Goal: Task Accomplishment & Management: Manage account settings

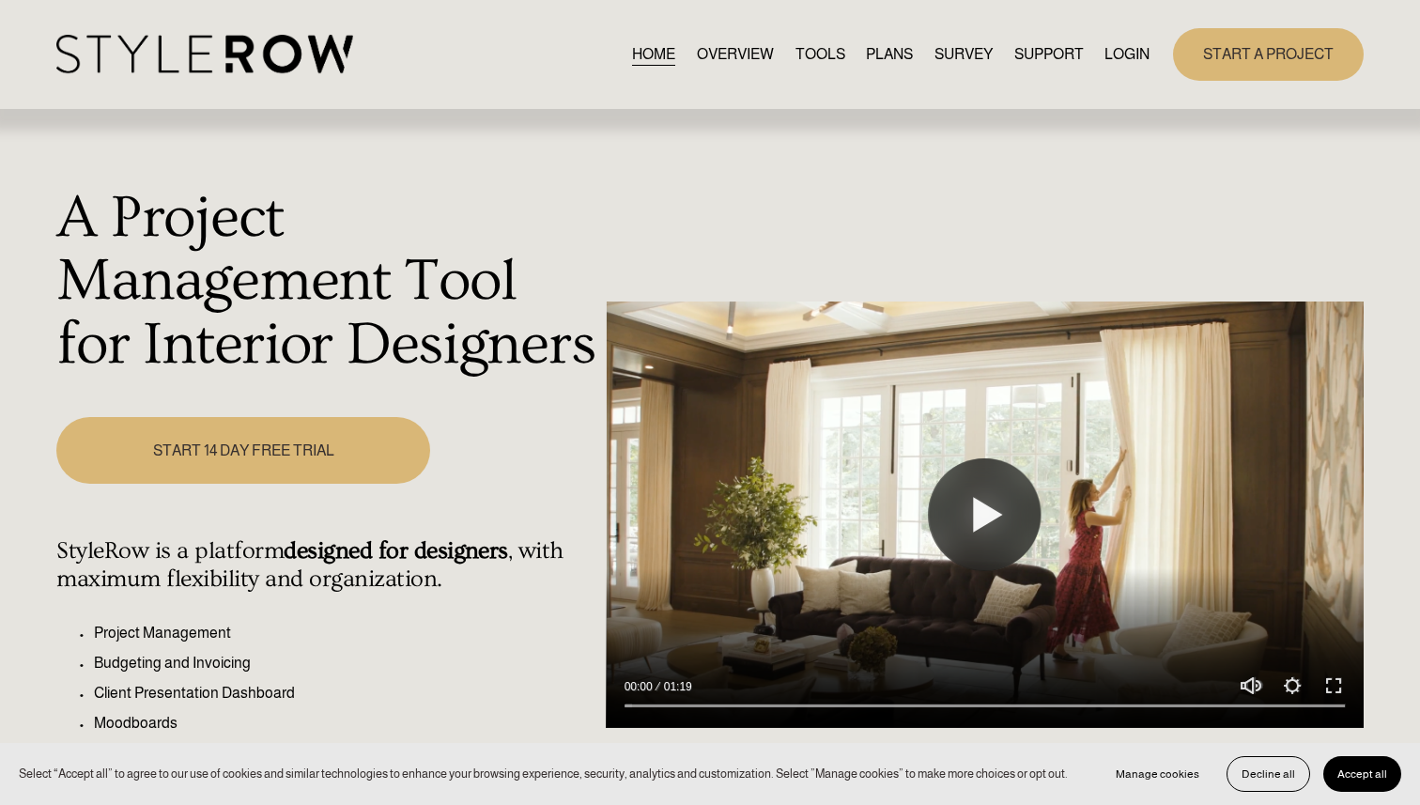
click at [1124, 57] on link "LOGIN" at bounding box center [1126, 53] width 45 height 25
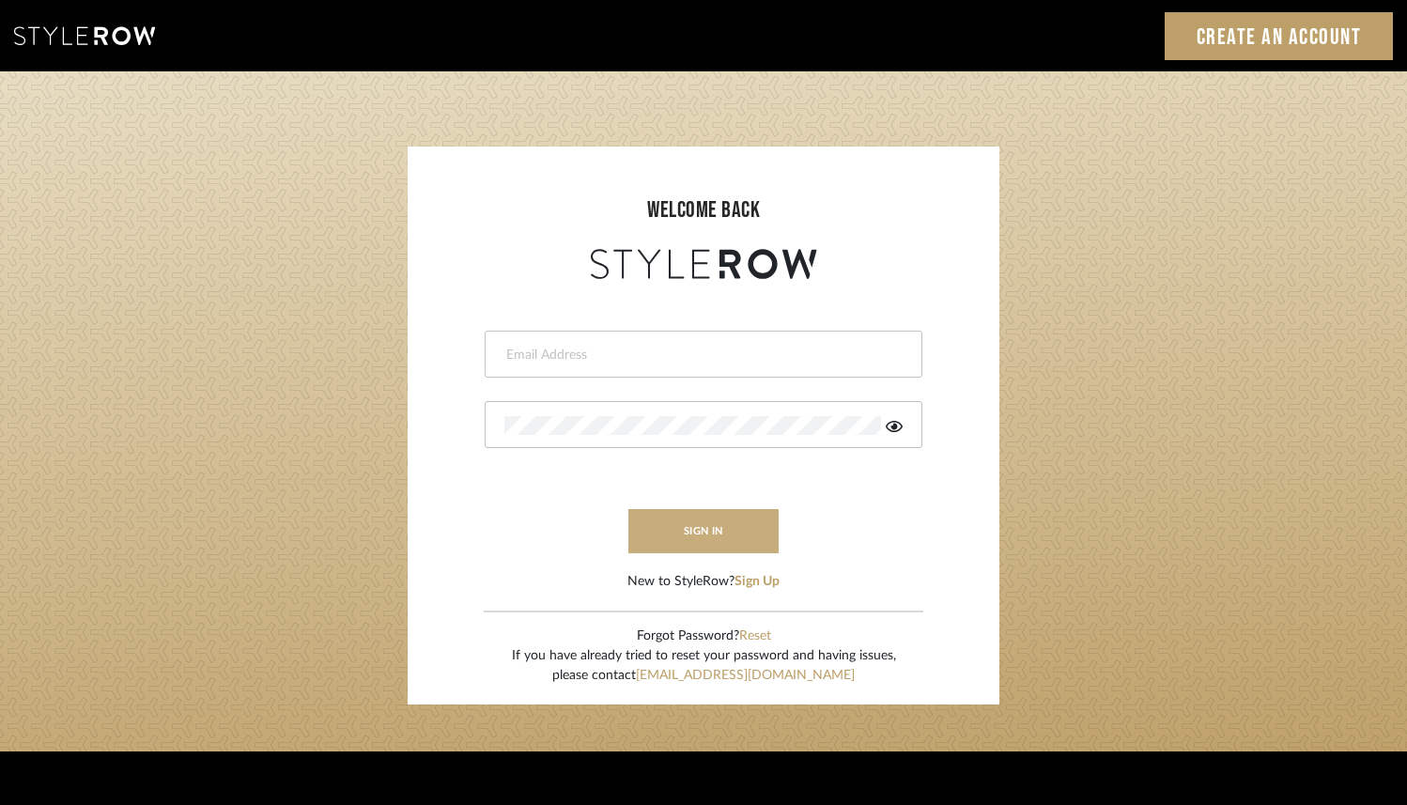
type input "ashley@seacreativestudio.com"
click at [718, 531] on button "sign in" at bounding box center [703, 531] width 150 height 44
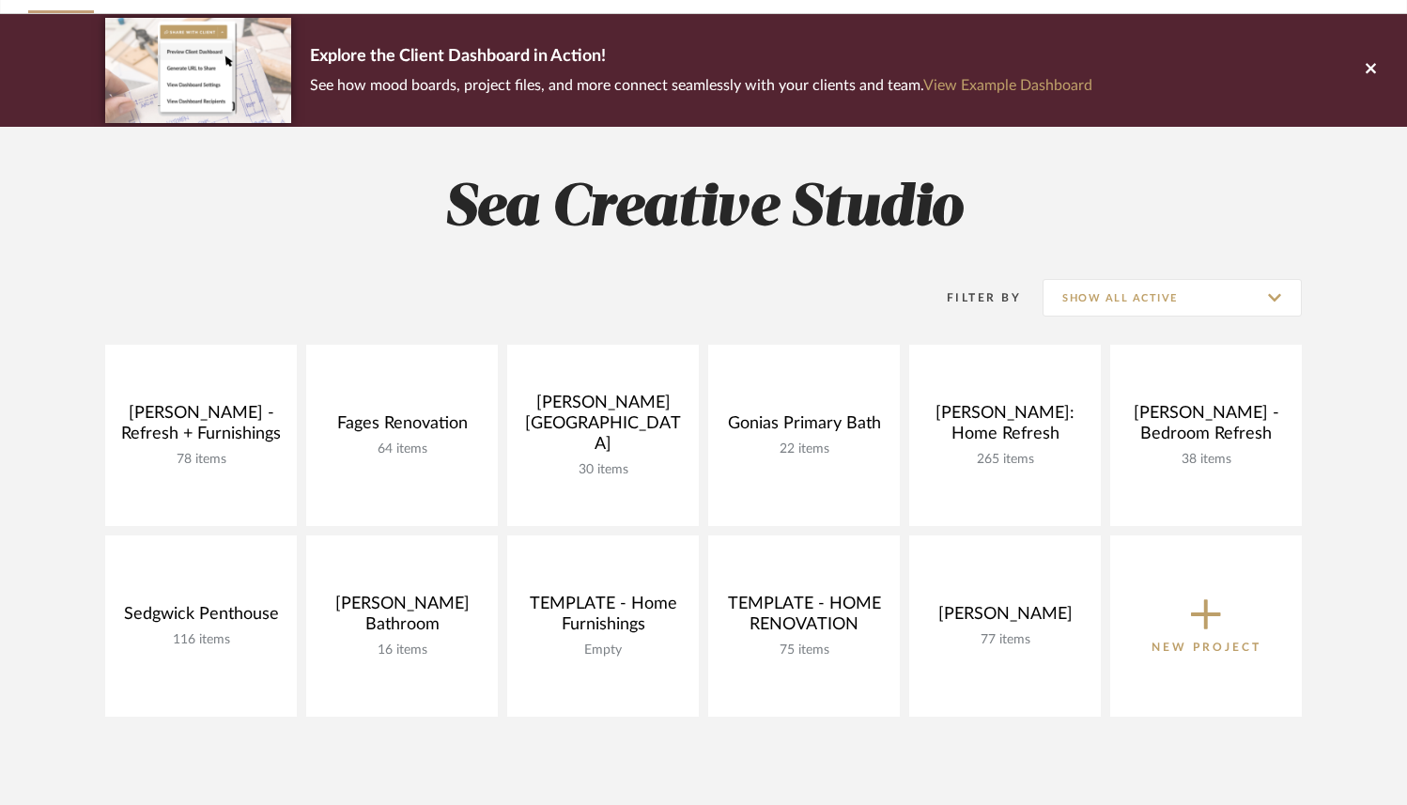
scroll to position [128, 0]
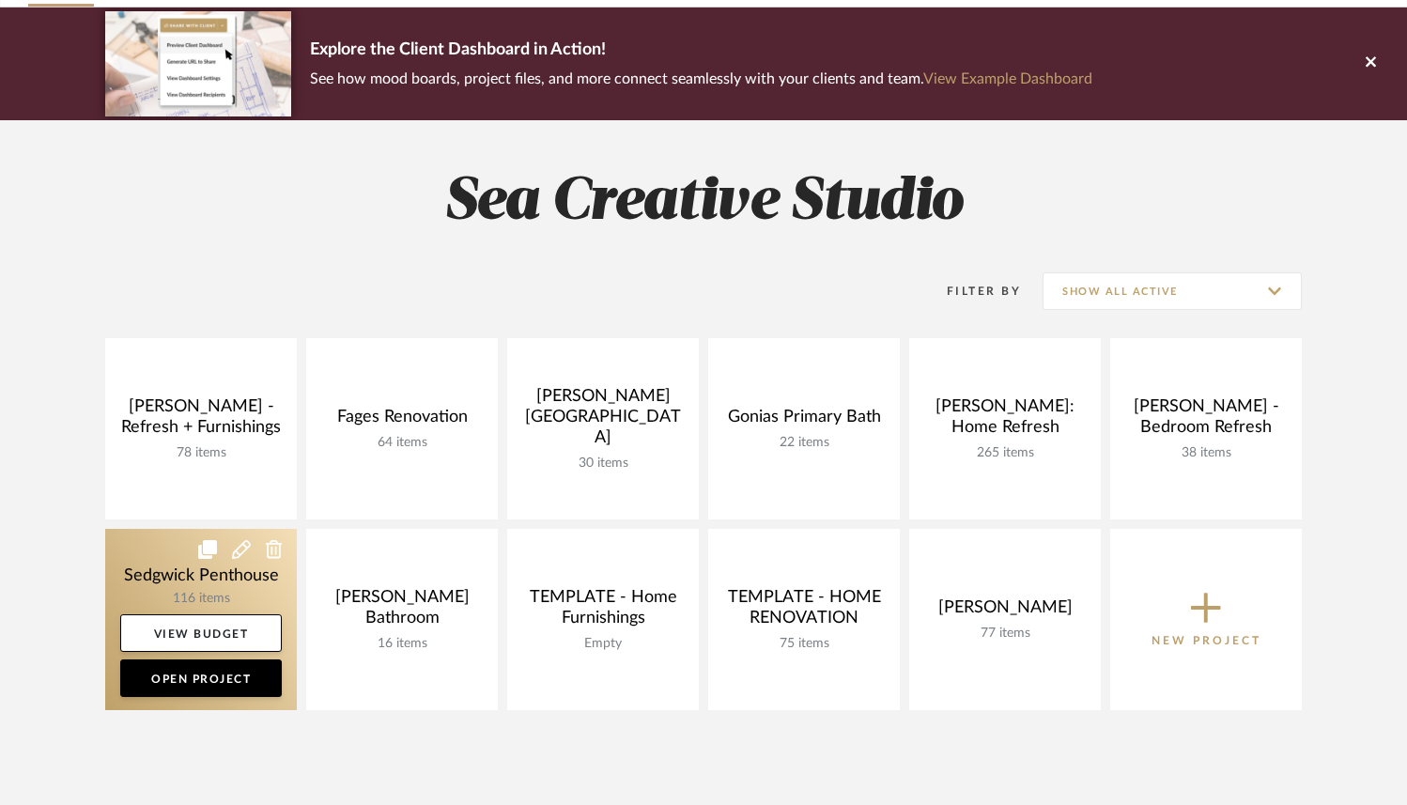
click at [259, 580] on link at bounding box center [201, 619] width 192 height 181
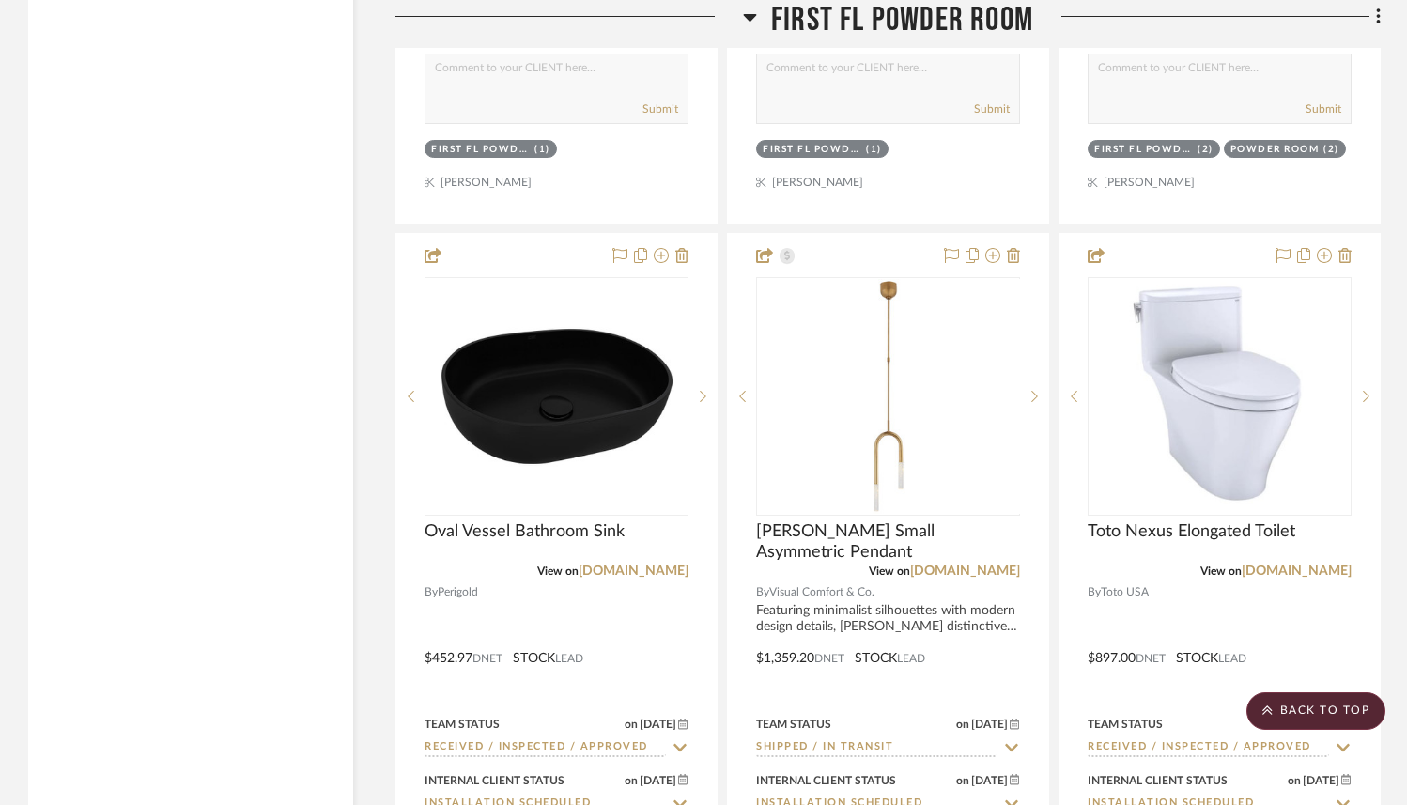
scroll to position [4872, 0]
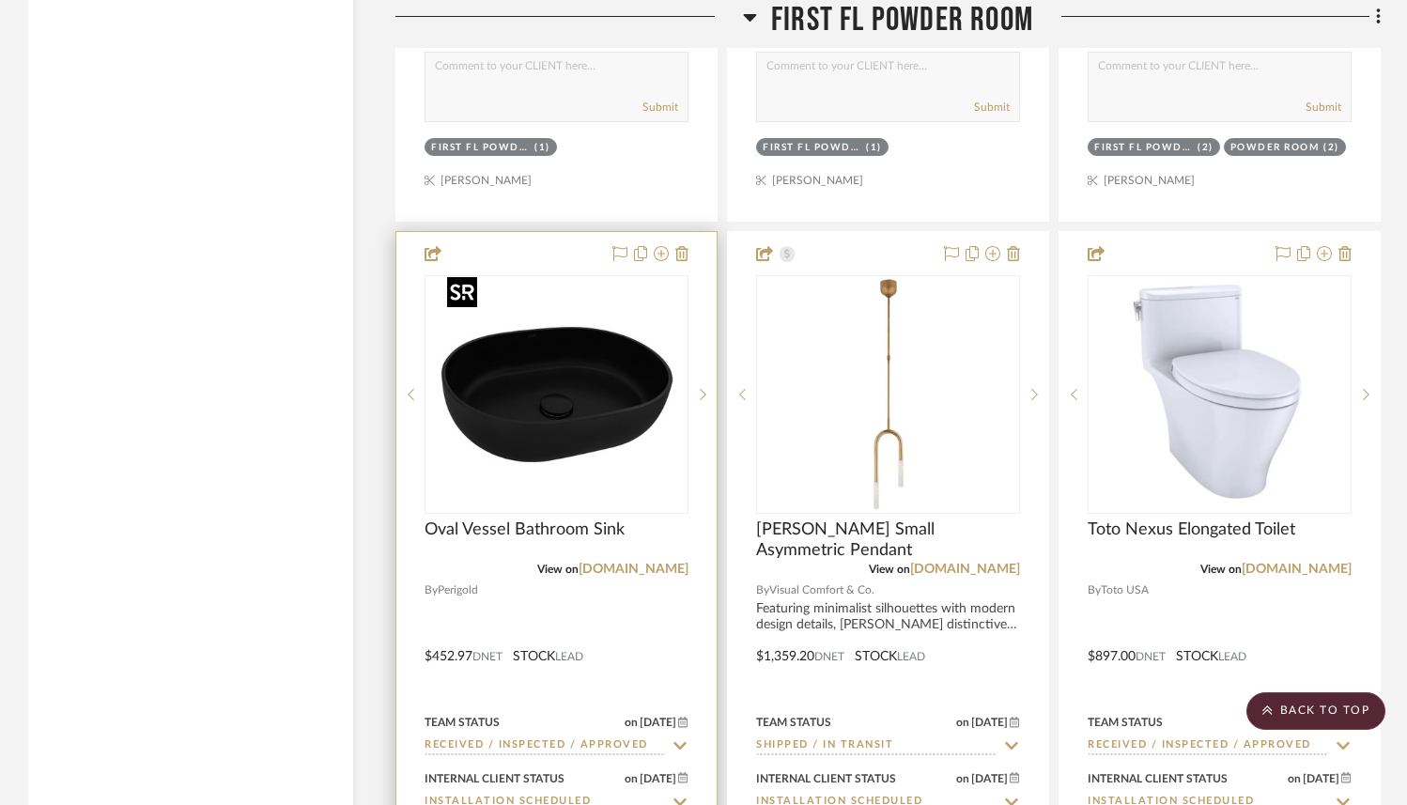
click at [546, 429] on img "0" at bounding box center [557, 394] width 235 height 235
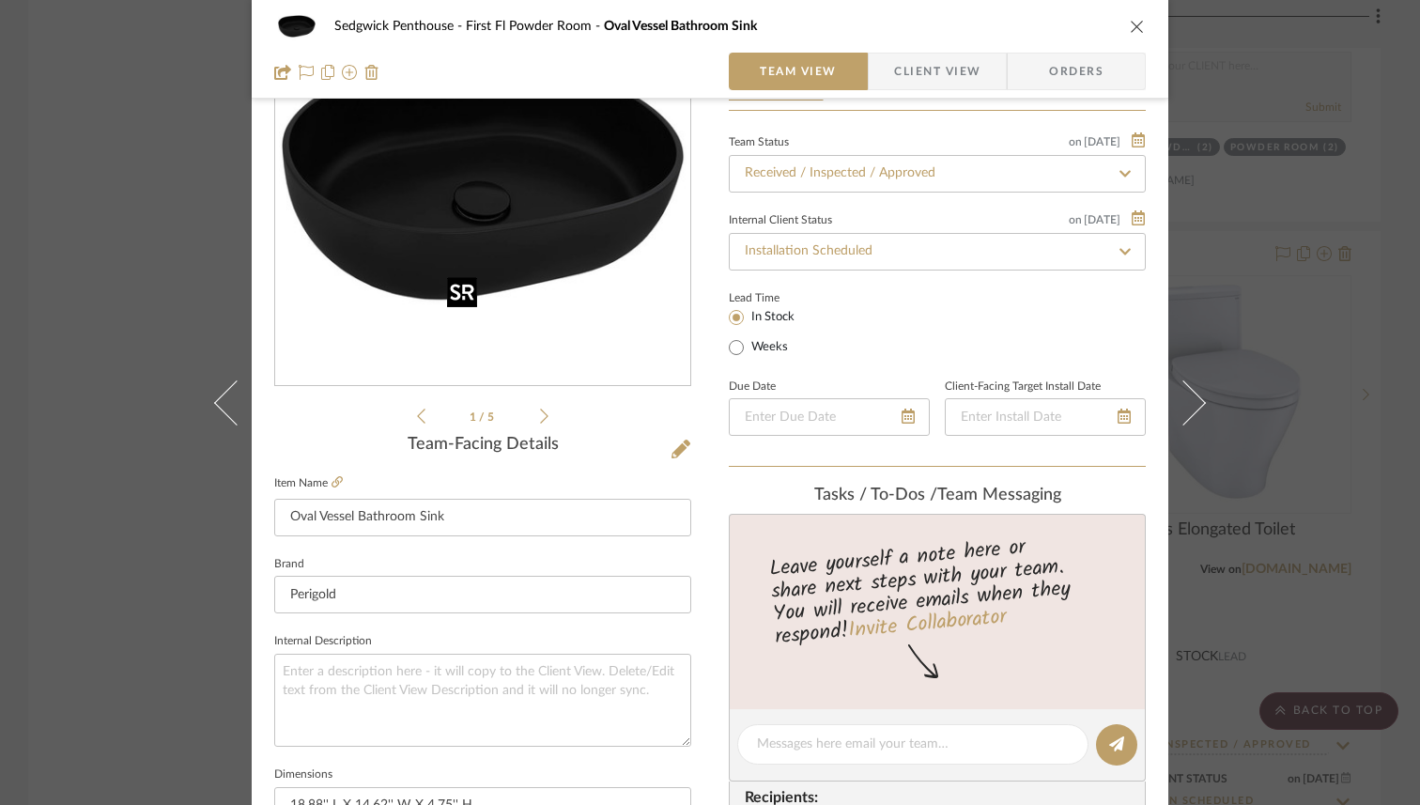
scroll to position [147, 0]
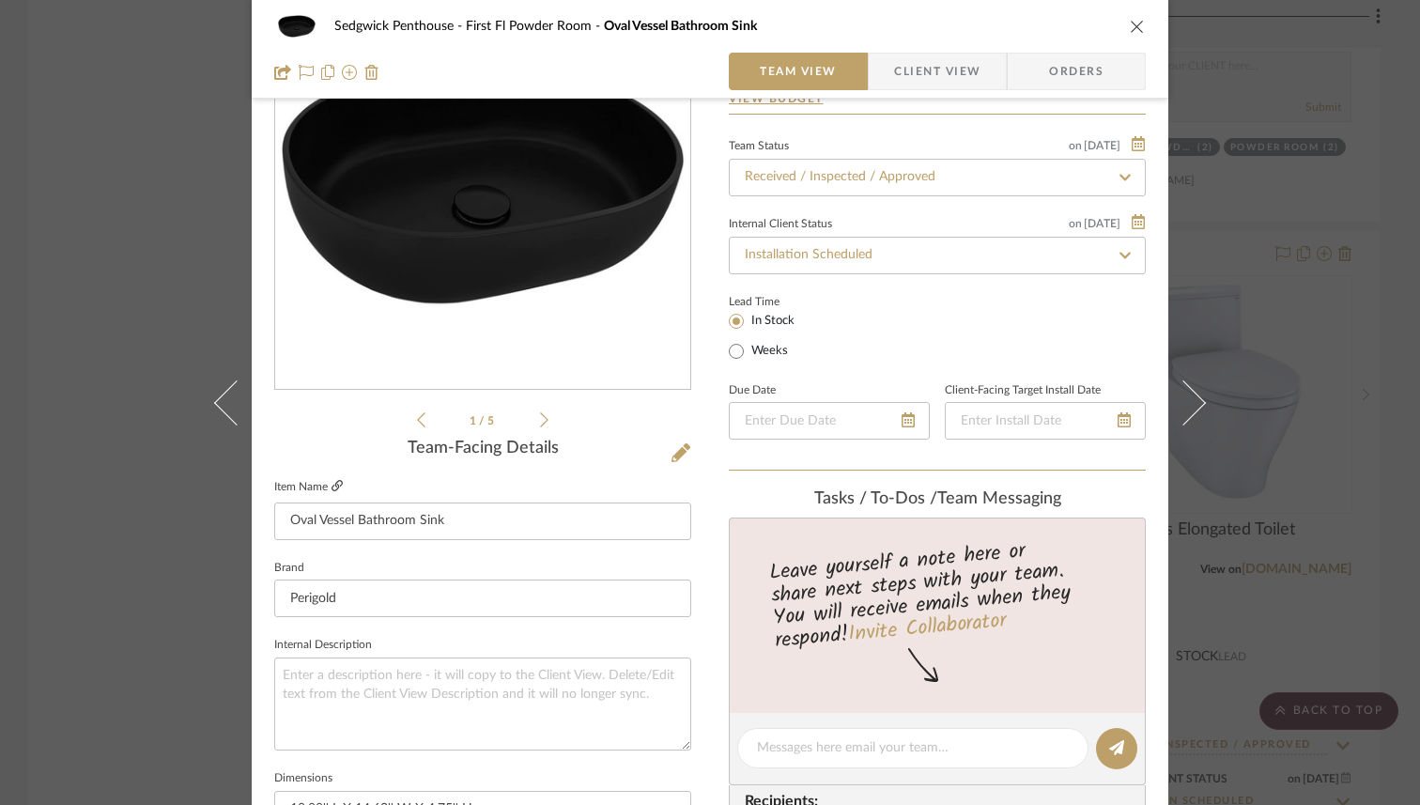
click at [332, 488] on icon at bounding box center [337, 485] width 11 height 11
